Goal: Task Accomplishment & Management: Use online tool/utility

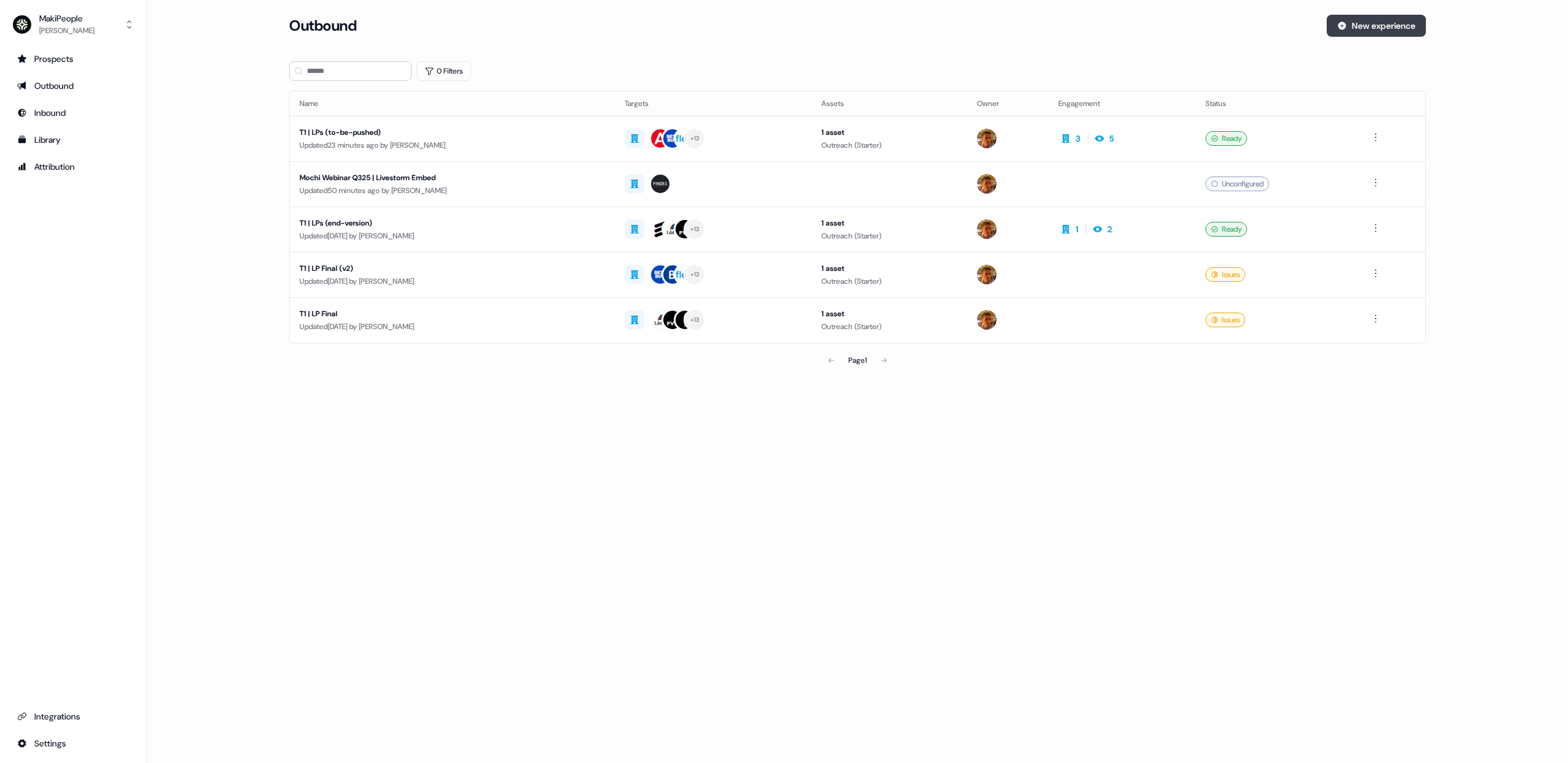
click at [1416, 31] on button "New experience" at bounding box center [1376, 25] width 99 height 22
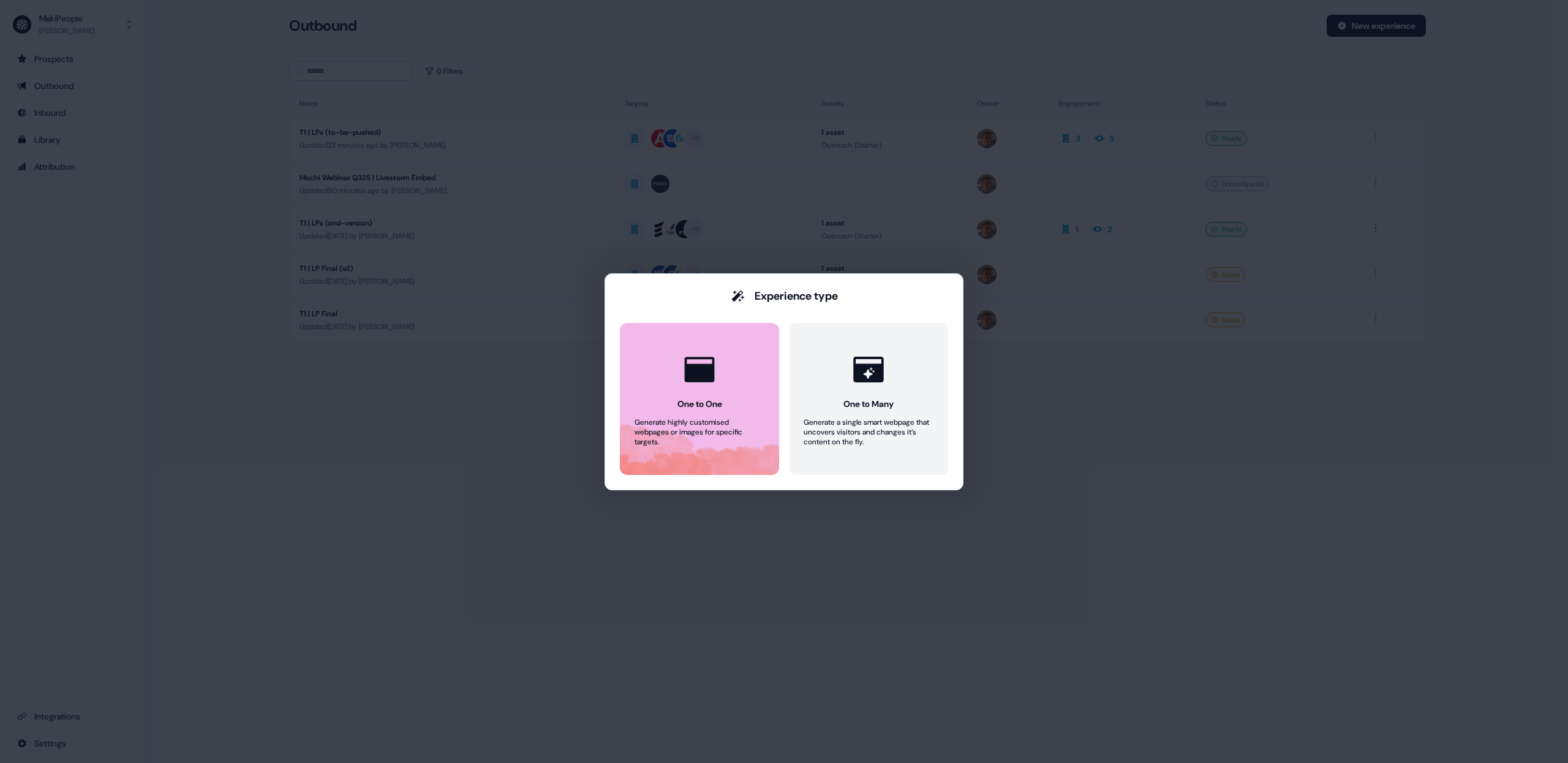
click at [681, 376] on icon at bounding box center [699, 370] width 37 height 37
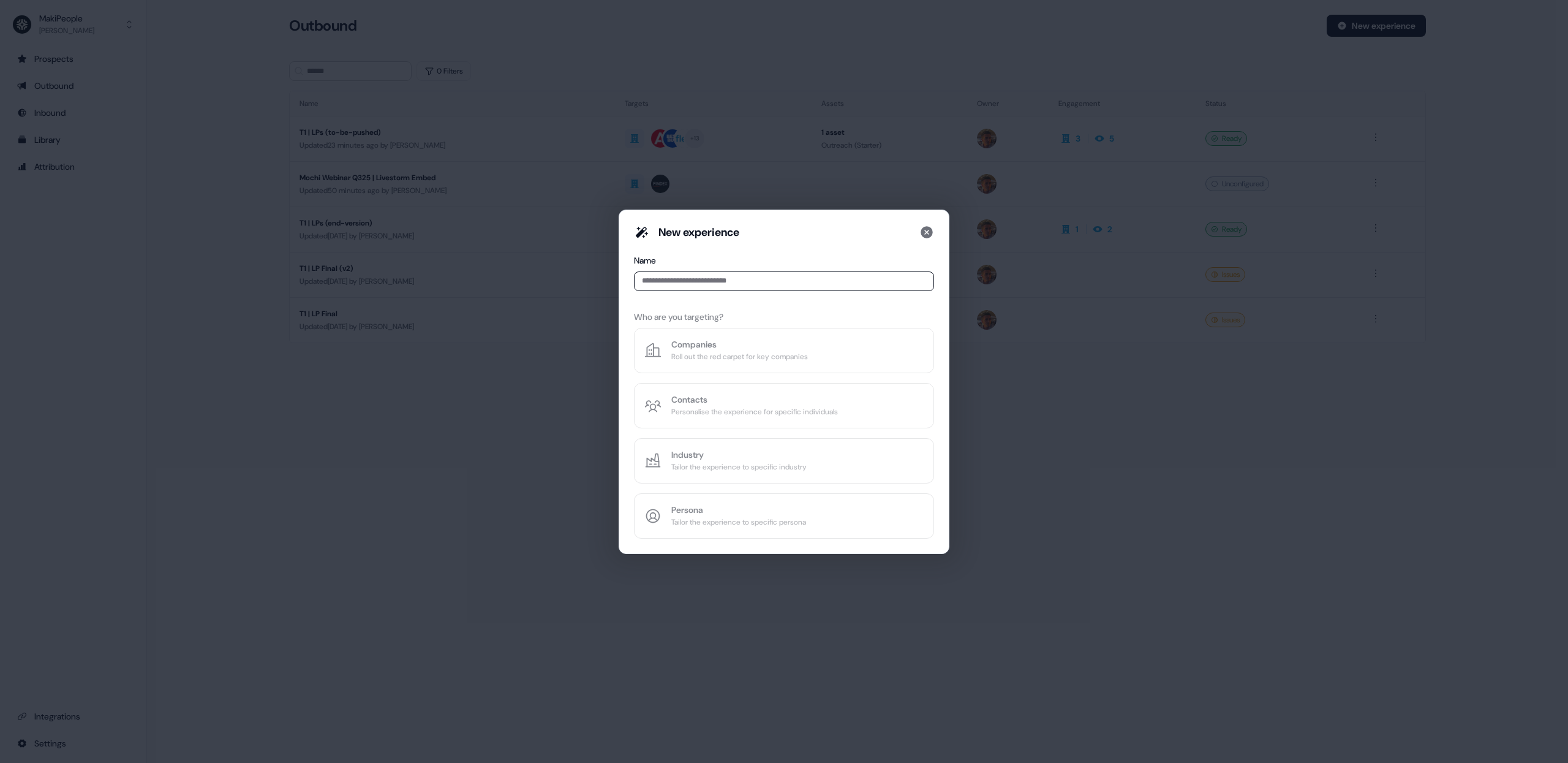
click at [713, 353] on div "New experience Name Who are you targeting? Companies Roll out the red carpet fo…" at bounding box center [784, 382] width 300 height 314
click at [744, 285] on input at bounding box center [784, 281] width 300 height 20
type input "**********"
click at [734, 354] on div "Roll out the red carpet for key companies" at bounding box center [739, 356] width 136 height 12
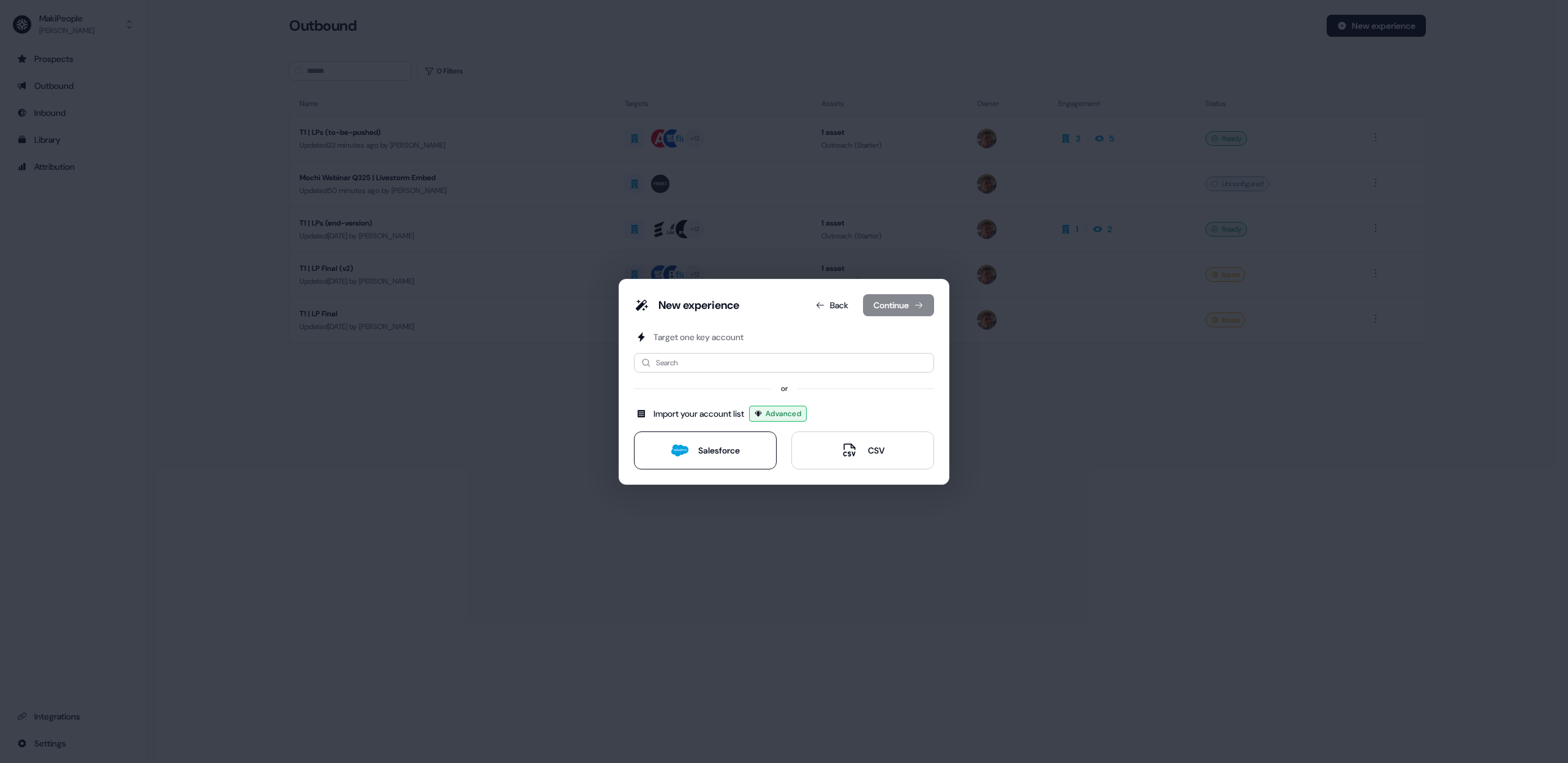
click at [710, 448] on div "Salesforce" at bounding box center [718, 450] width 41 height 12
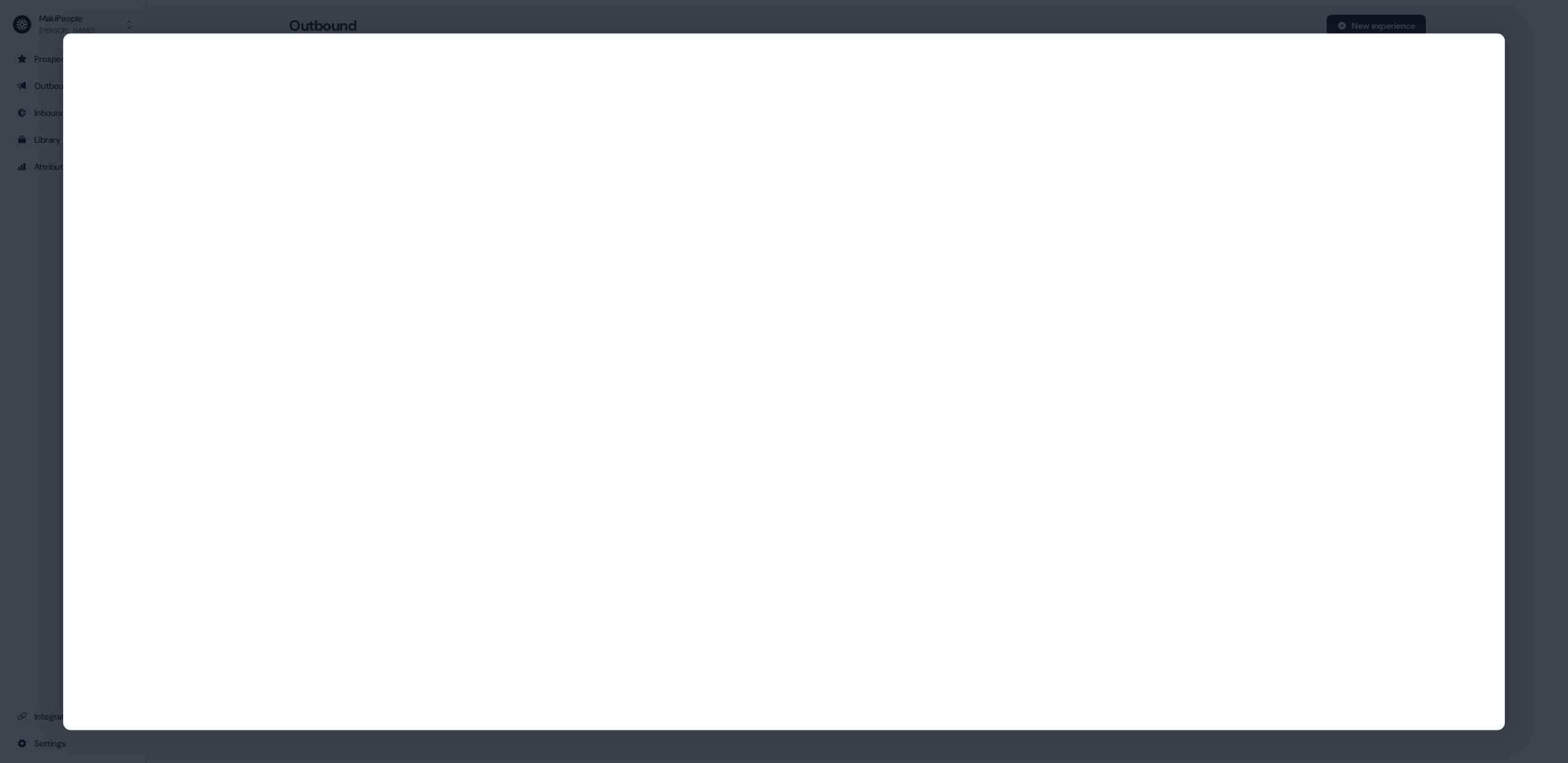
click at [208, 88] on span "Reports" at bounding box center [203, 86] width 30 height 12
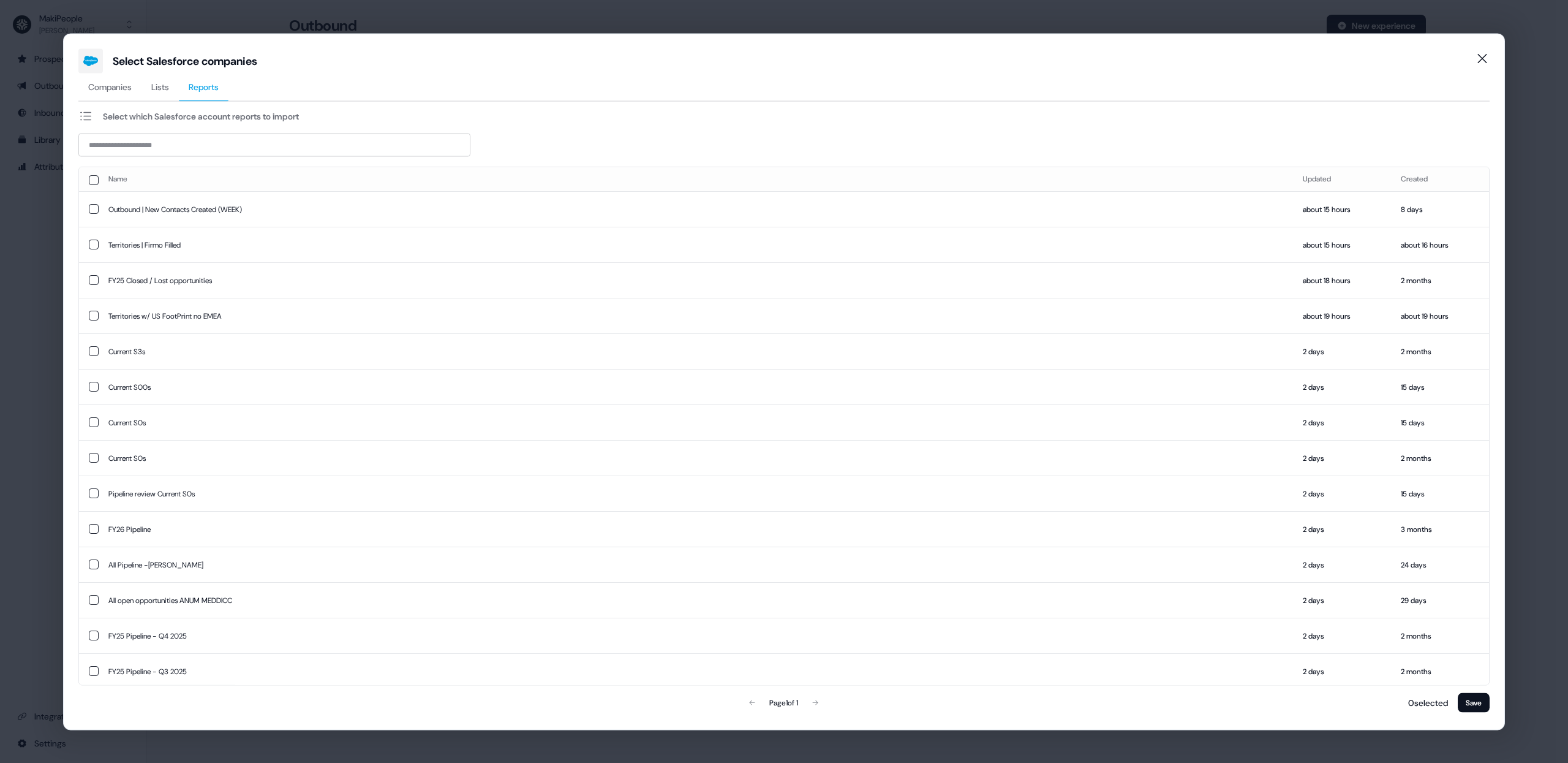
click at [205, 95] on button "Reports" at bounding box center [203, 86] width 49 height 28
click at [181, 142] on input at bounding box center [274, 144] width 392 height 23
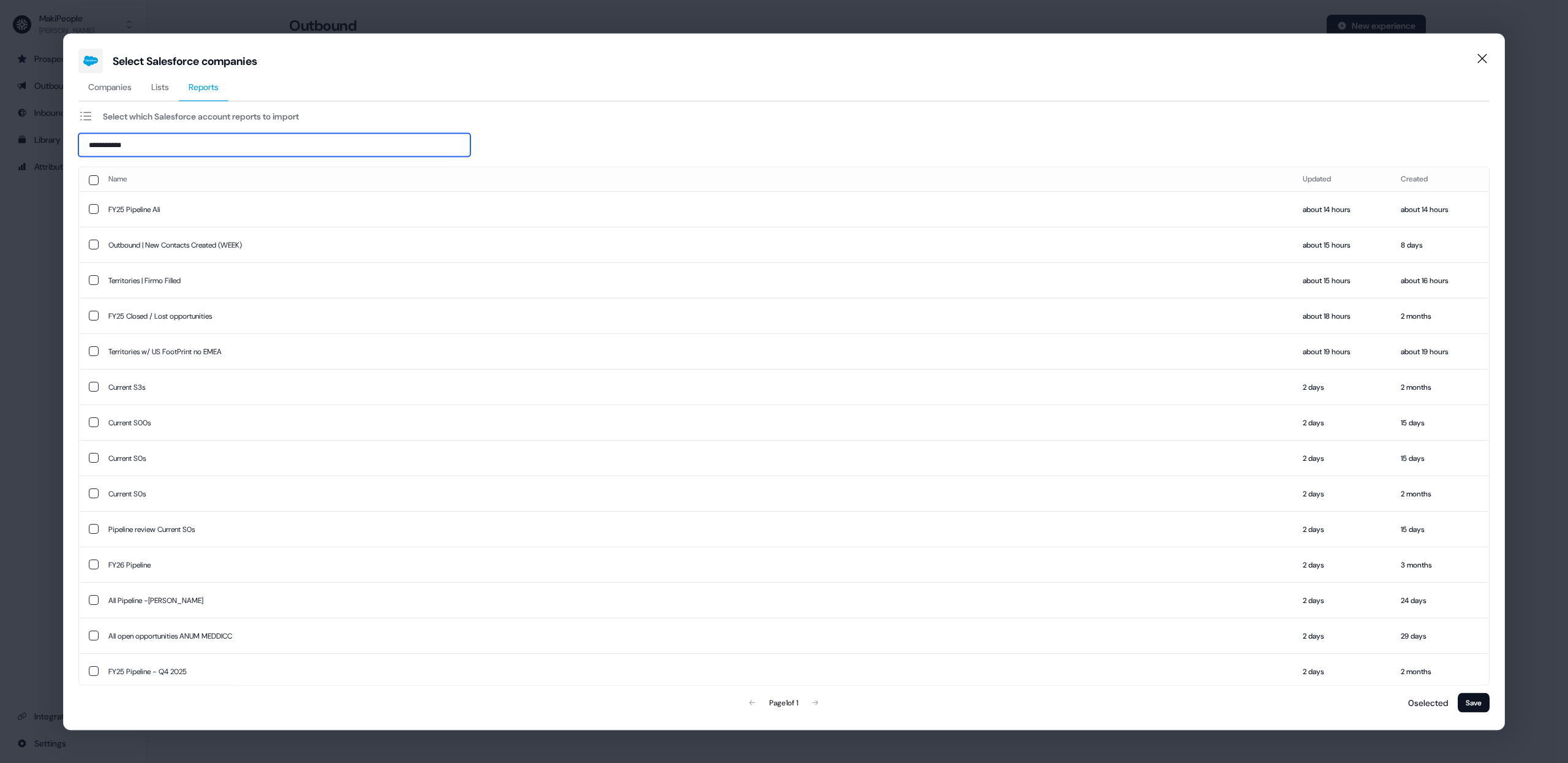
type input "**********"
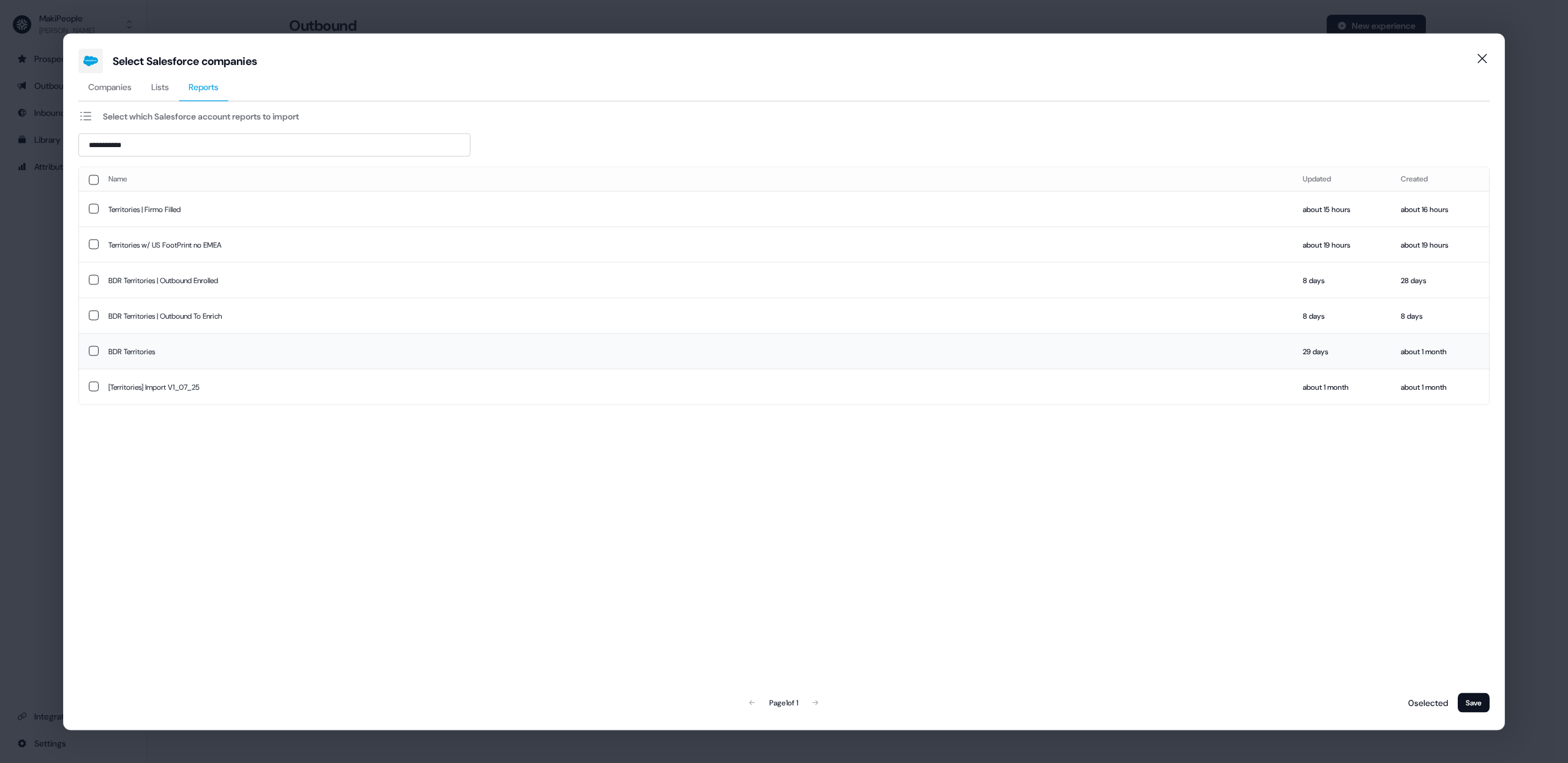
click at [97, 349] on button "button" at bounding box center [94, 351] width 10 height 10
click at [1476, 700] on button "Save" at bounding box center [1474, 702] width 32 height 20
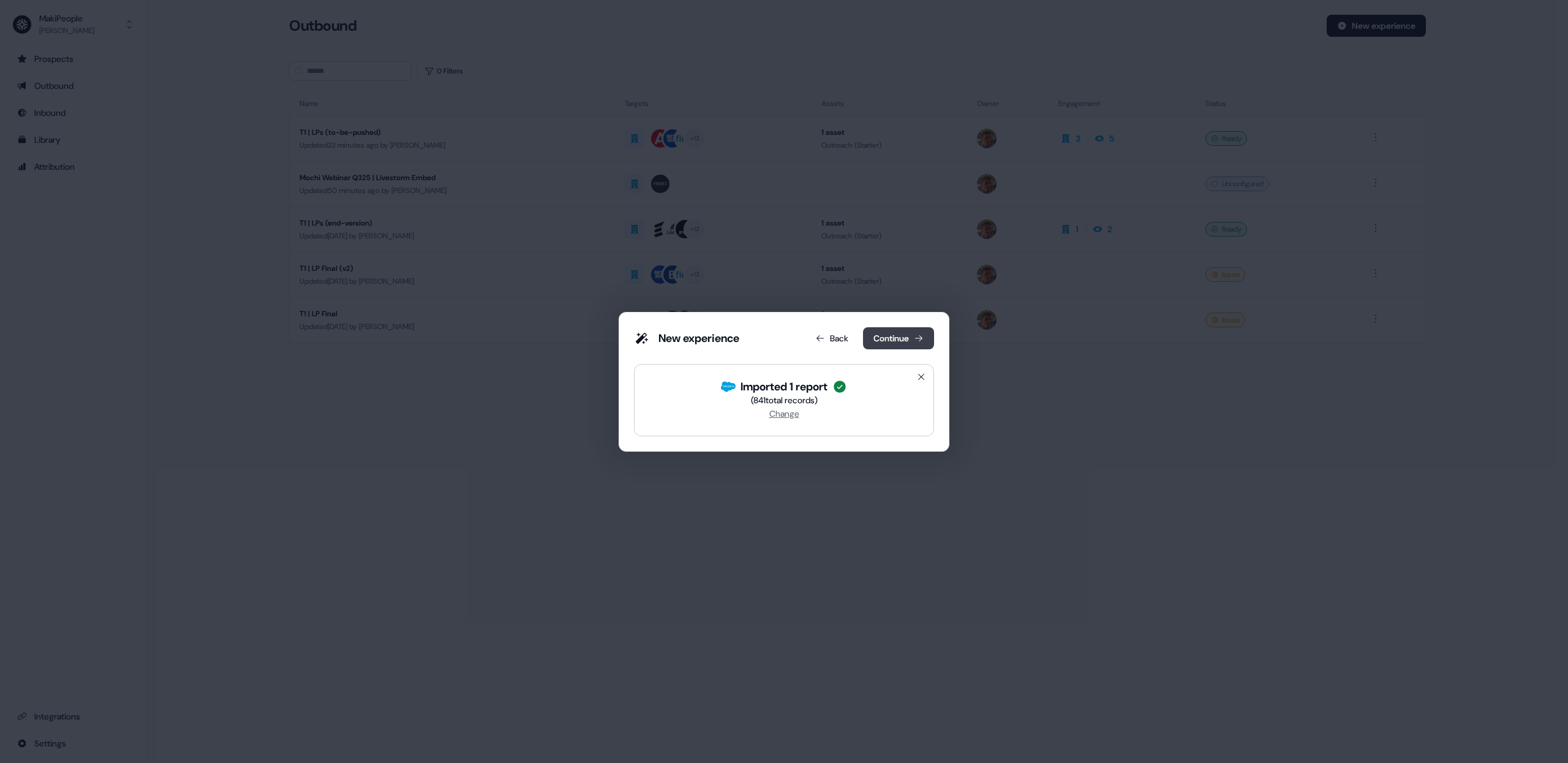
click at [889, 343] on button "Continue" at bounding box center [898, 338] width 71 height 22
click at [903, 335] on button "Continue" at bounding box center [898, 338] width 71 height 22
